Goal: Navigation & Orientation: Find specific page/section

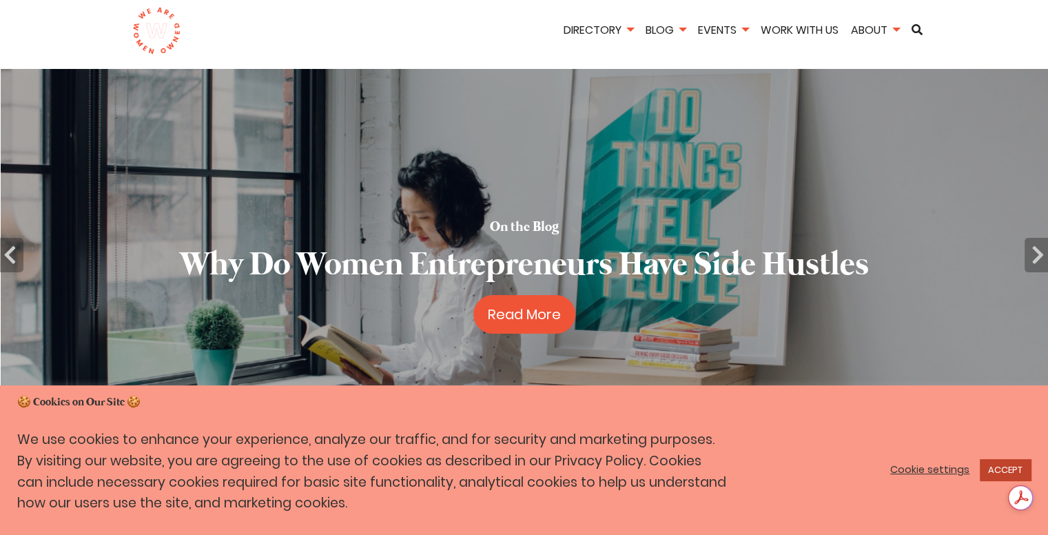
click at [999, 466] on link "ACCEPT" at bounding box center [1005, 469] width 51 height 21
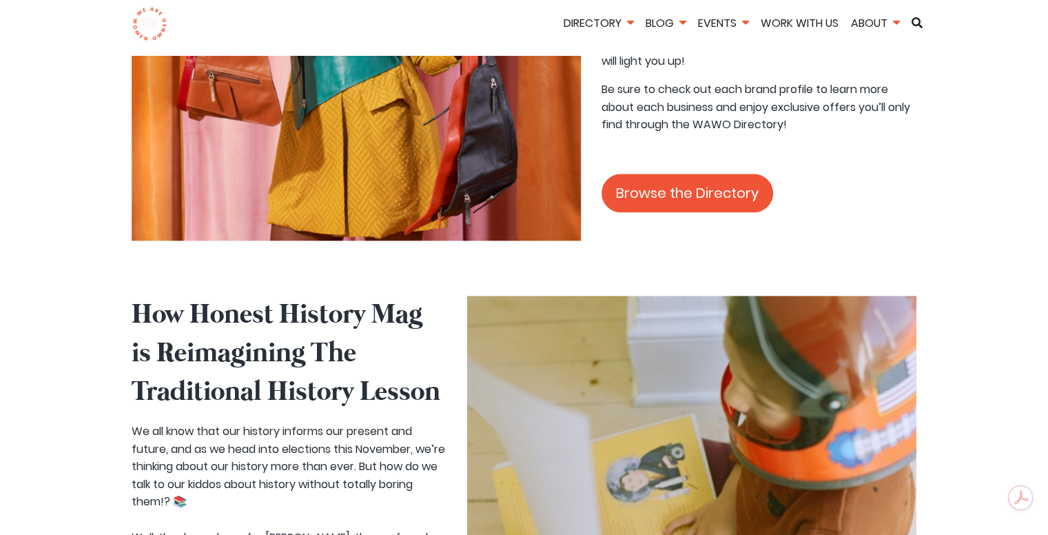
scroll to position [1482, 0]
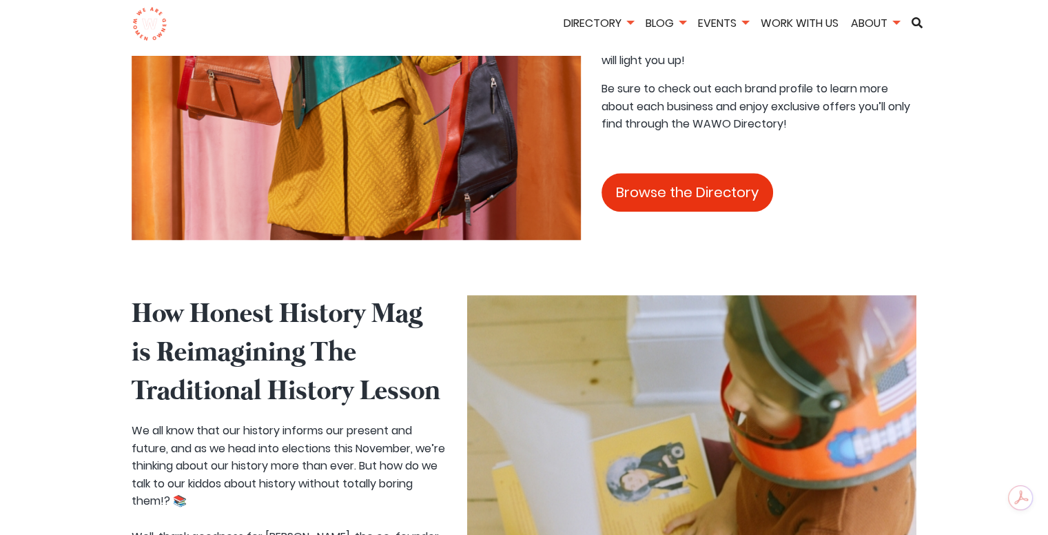
click at [696, 173] on link "Browse the Directory" at bounding box center [687, 192] width 172 height 39
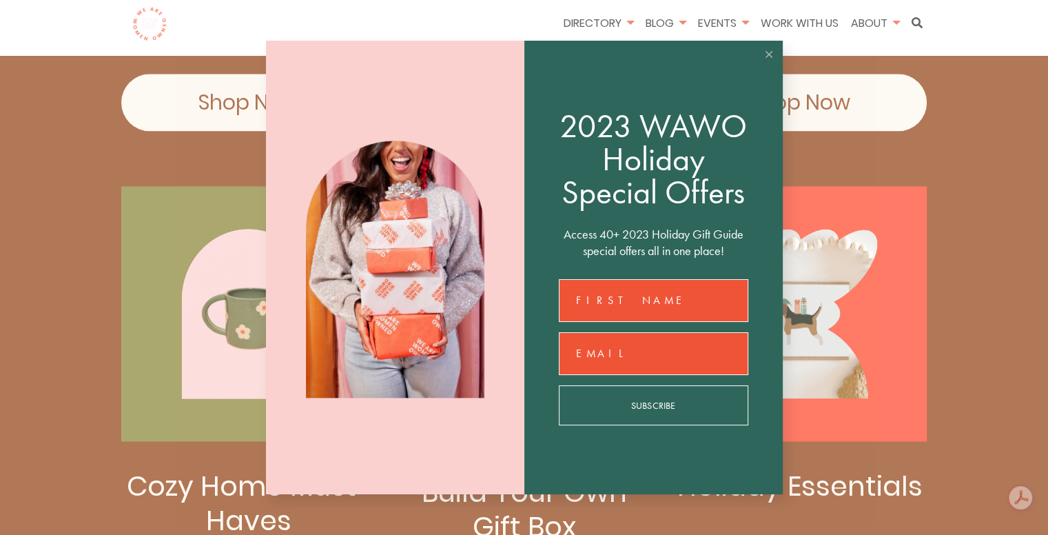
scroll to position [1845, 0]
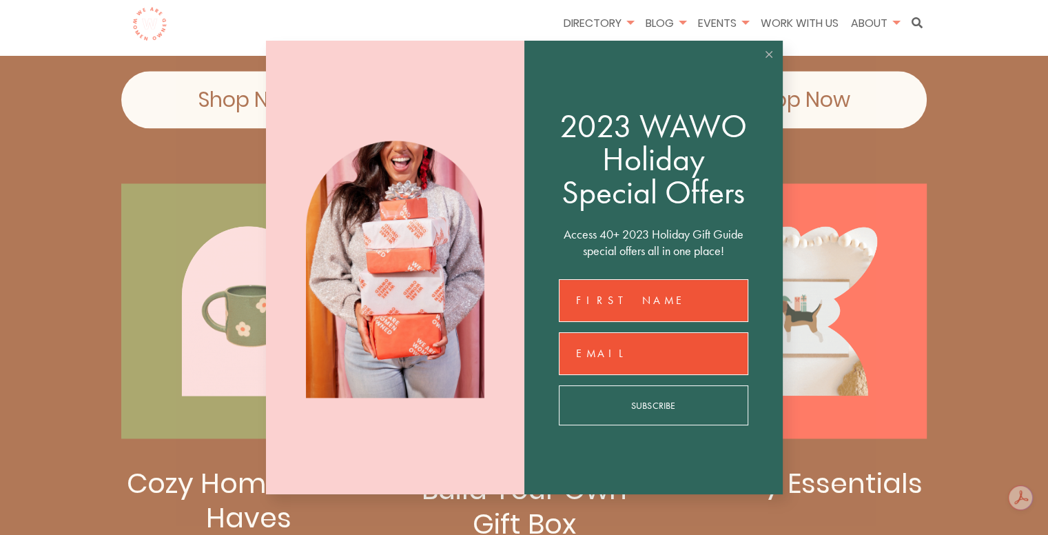
click at [765, 48] on button at bounding box center [769, 55] width 28 height 28
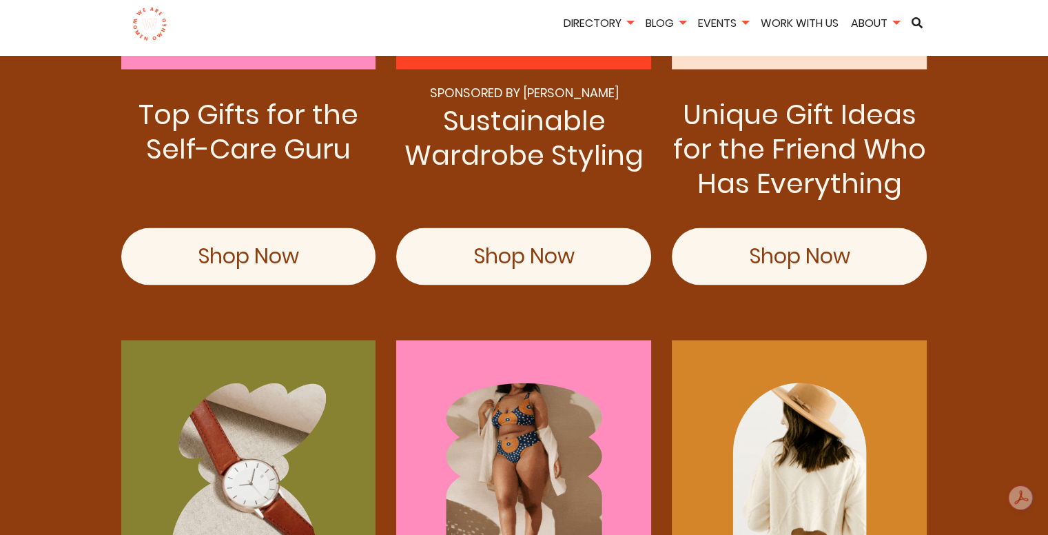
scroll to position [2706, 0]
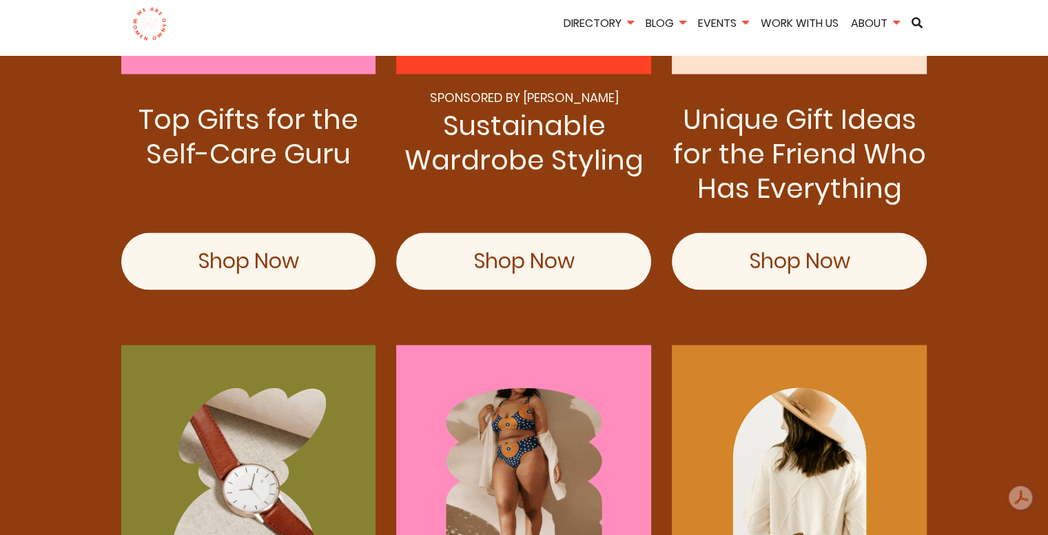
click at [747, 287] on link "Shop Now" at bounding box center [799, 261] width 255 height 57
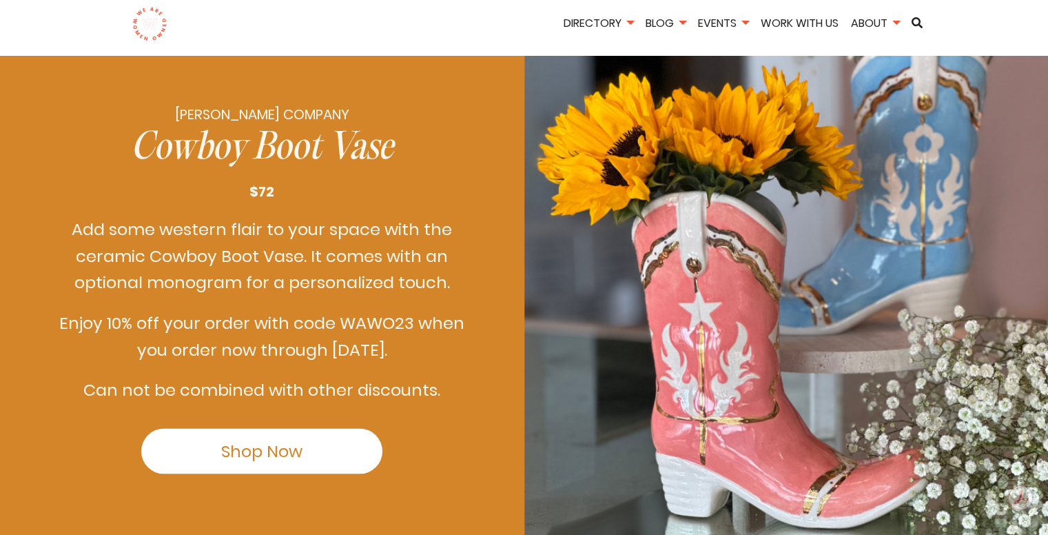
scroll to position [2270, 0]
